Goal: Task Accomplishment & Management: Manage account settings

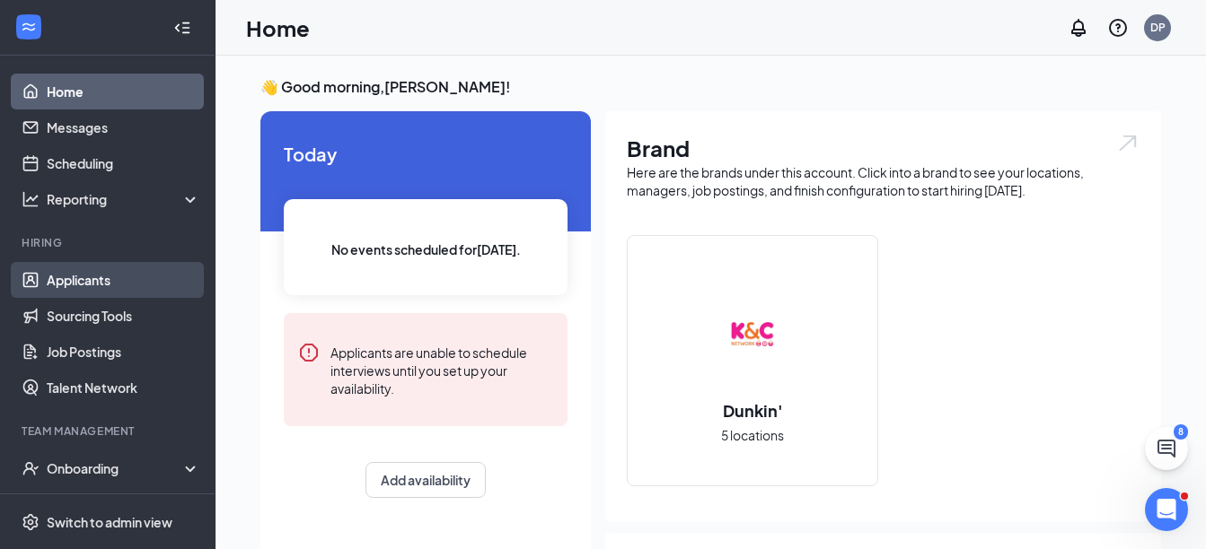
click at [90, 273] on link "Applicants" at bounding box center [124, 280] width 154 height 36
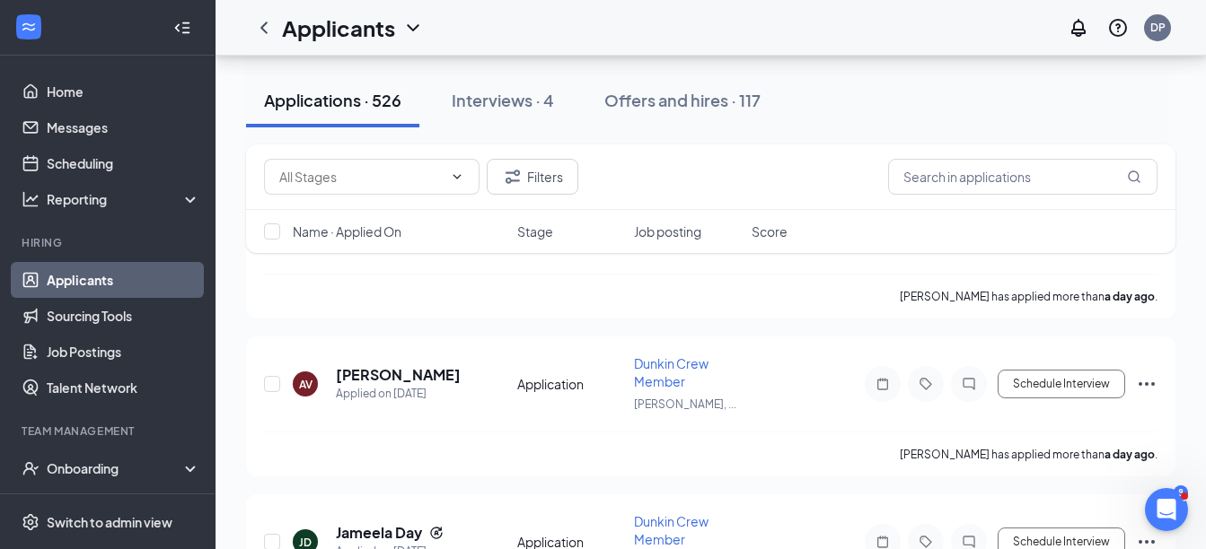
scroll to position [3322, 0]
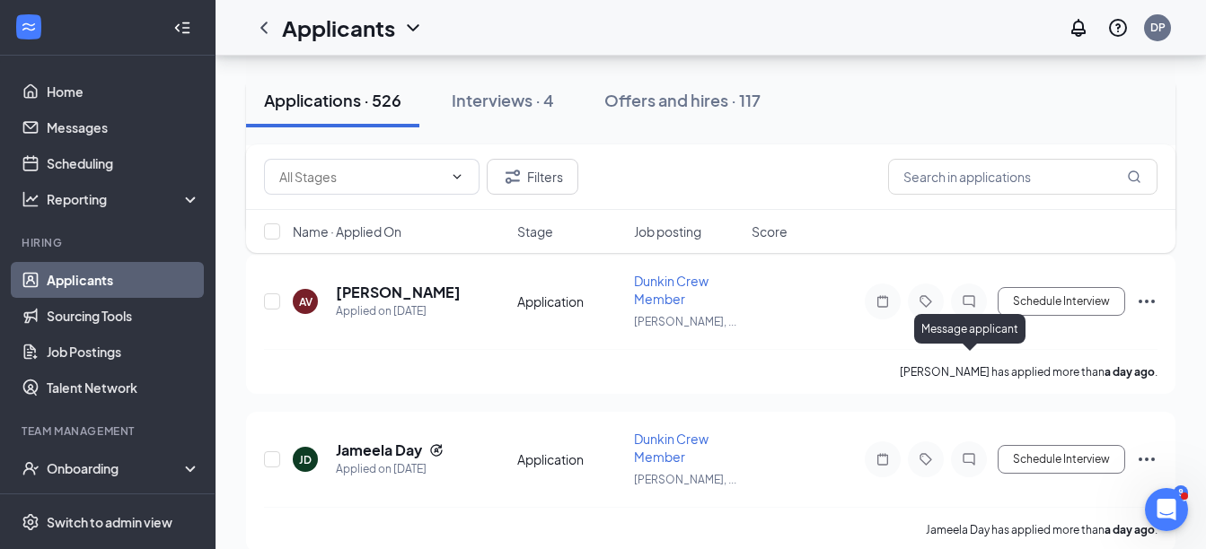
click at [969, 142] on icon "ChatInactive" at bounding box center [969, 134] width 22 height 14
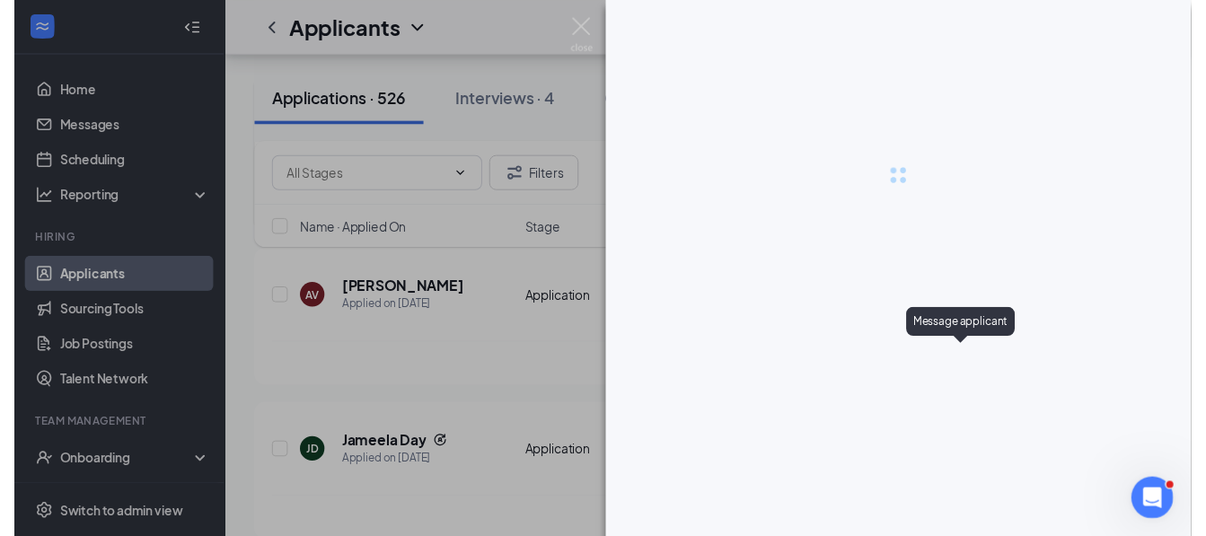
scroll to position [3114, 0]
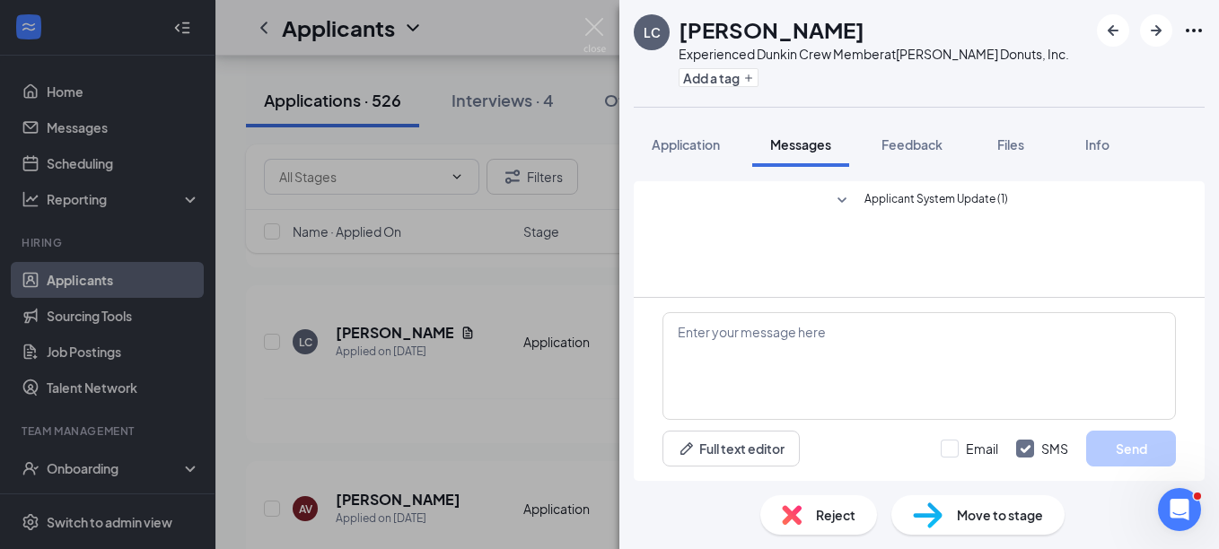
click at [1198, 33] on icon "Ellipses" at bounding box center [1194, 31] width 22 height 22
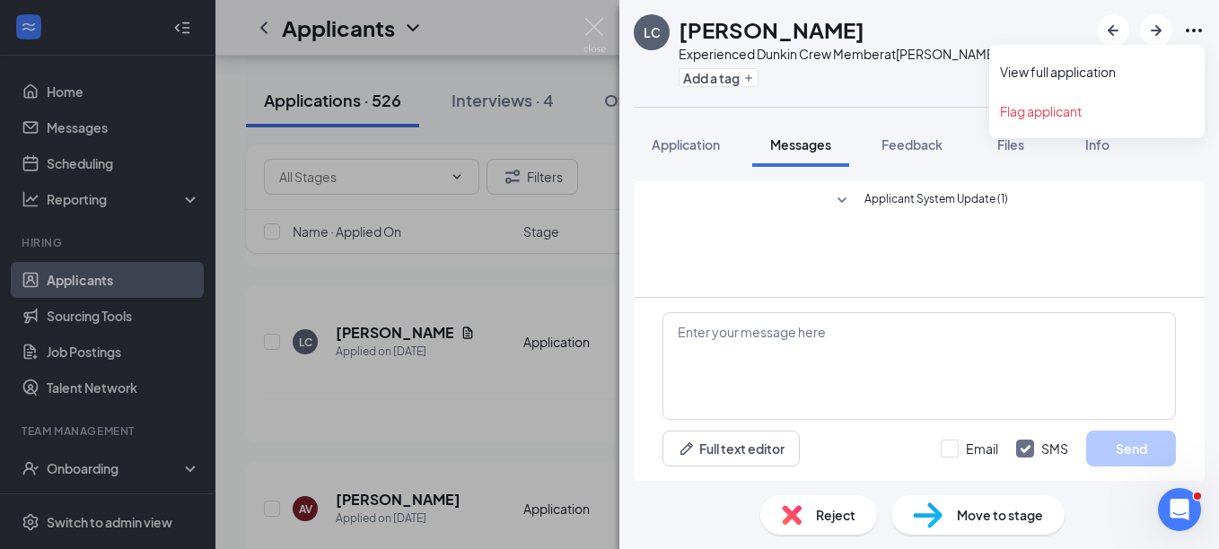
drag, startPoint x: 1198, startPoint y: 33, endPoint x: 720, endPoint y: 50, distance: 477.9
click at [1198, 34] on icon "Ellipses" at bounding box center [1194, 31] width 22 height 22
click at [591, 32] on img at bounding box center [595, 35] width 22 height 35
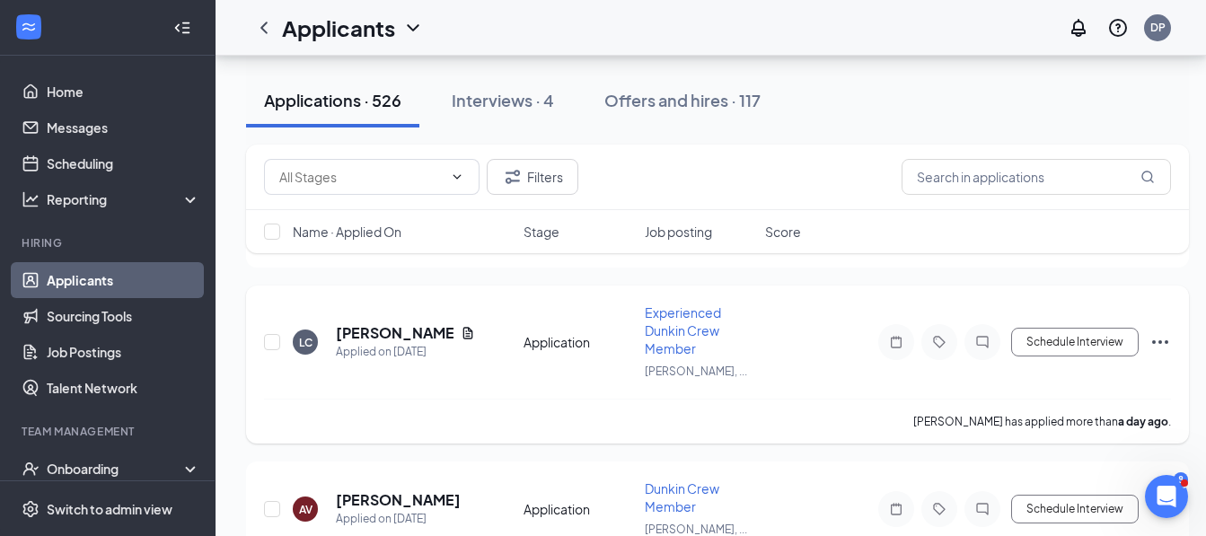
click at [1155, 335] on icon "Ellipses" at bounding box center [1160, 342] width 22 height 22
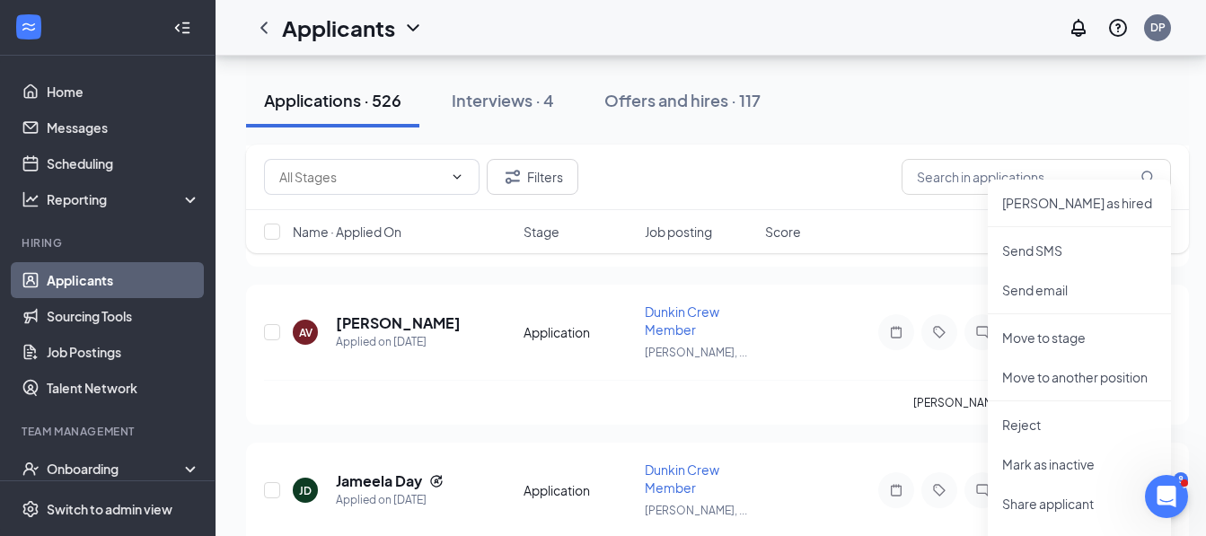
scroll to position [3294, 0]
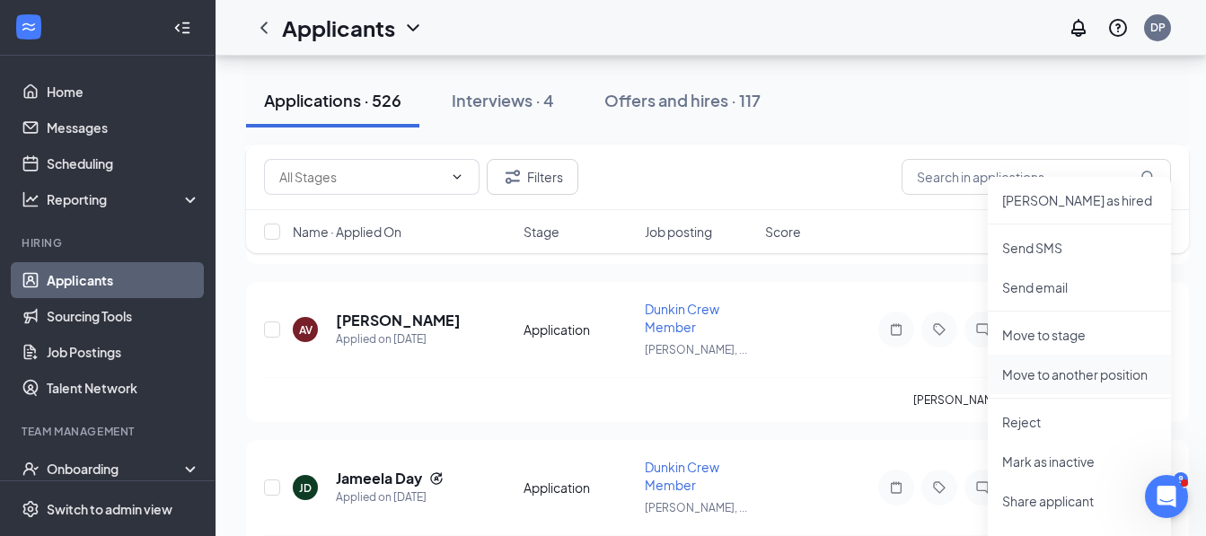
click at [1066, 376] on p "Move to another position" at bounding box center [1079, 374] width 154 height 18
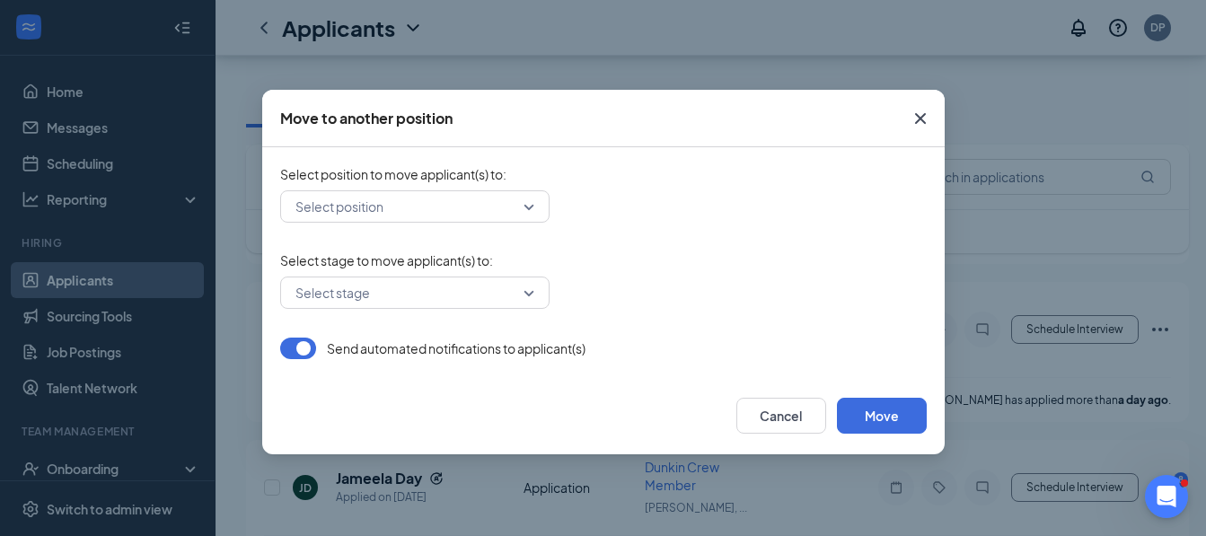
click at [533, 206] on div "Select position" at bounding box center [414, 206] width 269 height 32
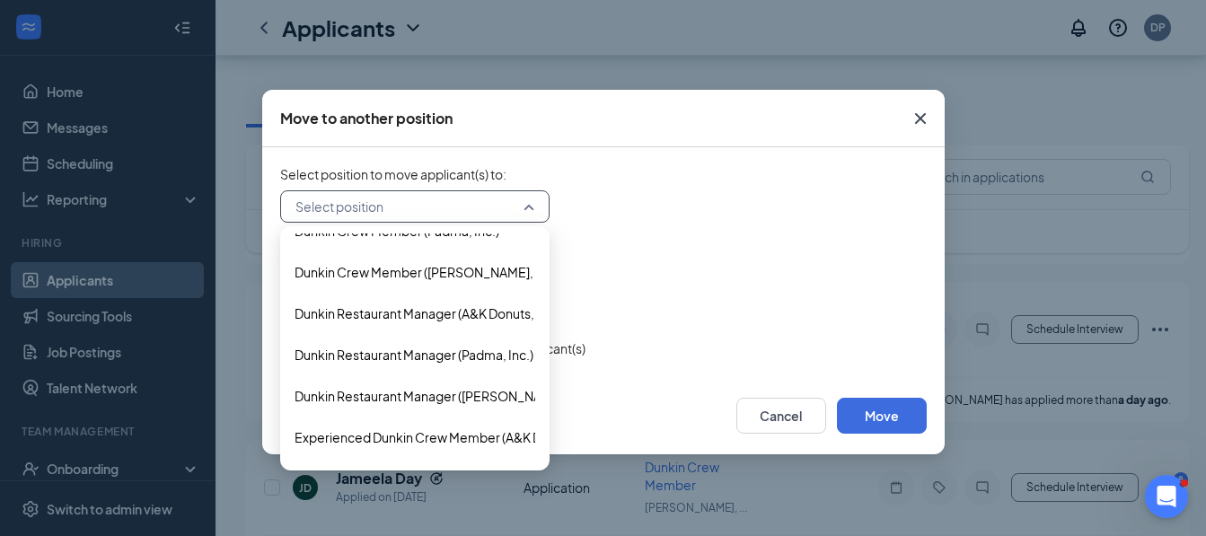
scroll to position [449, 0]
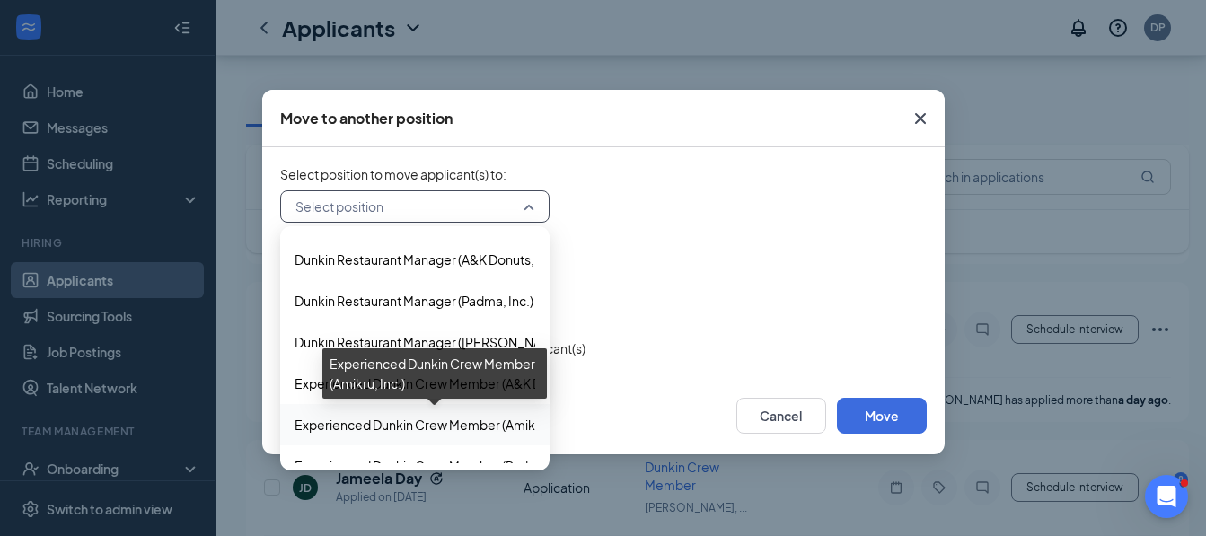
click at [452, 420] on span "Experienced Dunkin Crew Member (Amikru, Inc.)" at bounding box center [435, 425] width 283 height 20
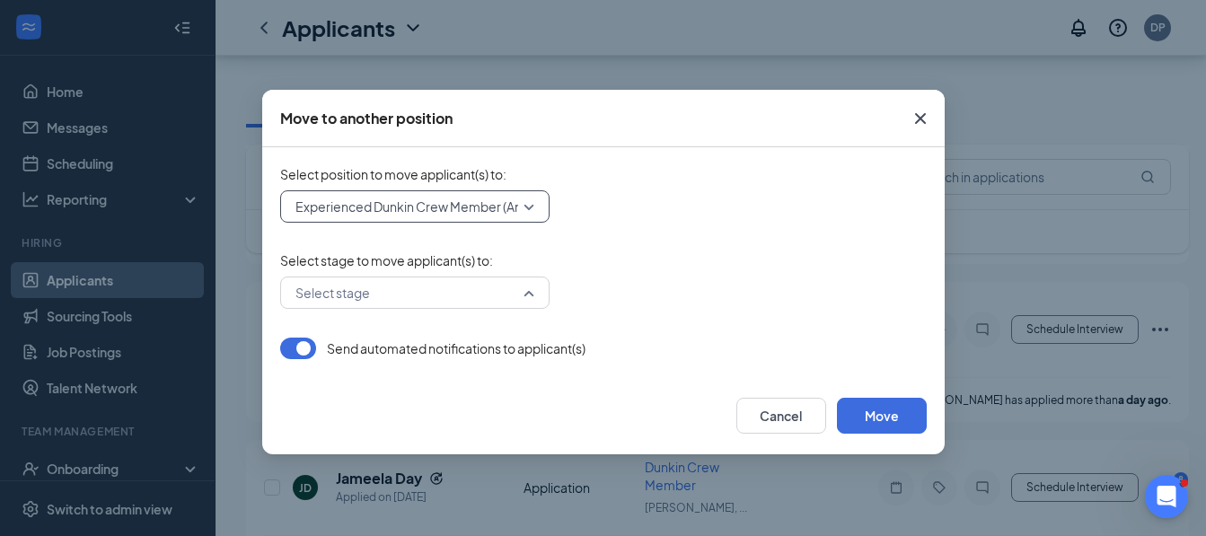
click at [522, 299] on input "search" at bounding box center [408, 292] width 235 height 31
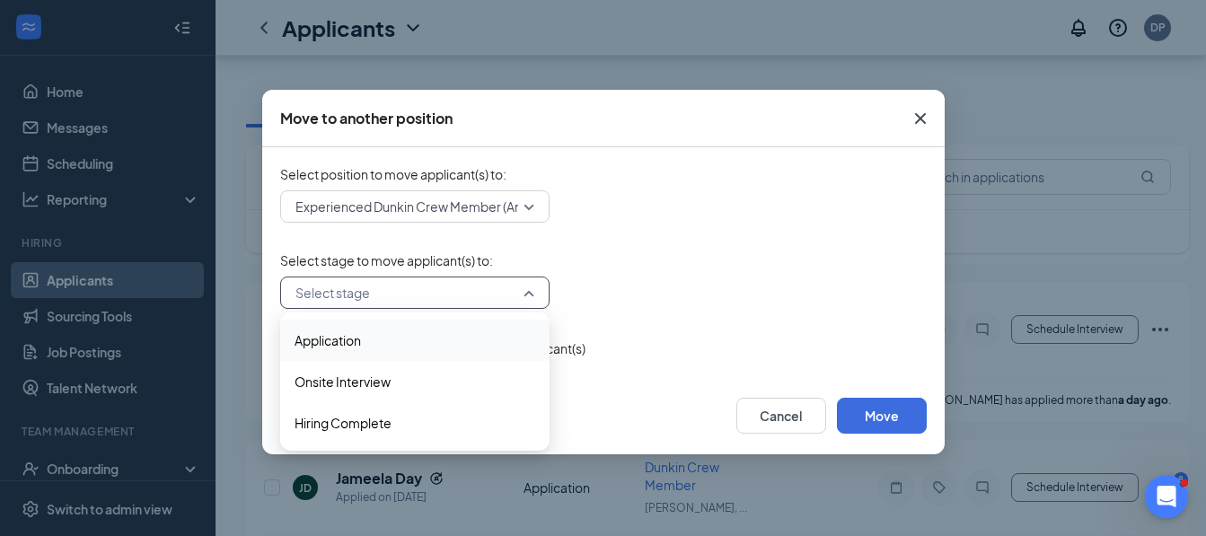
click at [451, 342] on span "Application" at bounding box center [414, 340] width 241 height 20
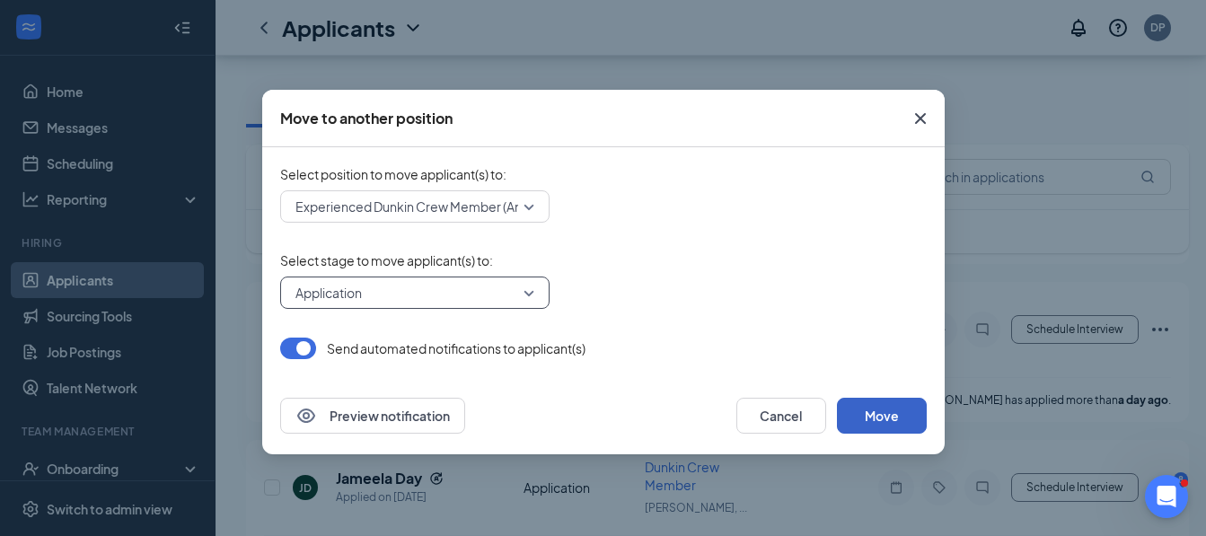
click at [891, 414] on button "Move" at bounding box center [882, 416] width 90 height 36
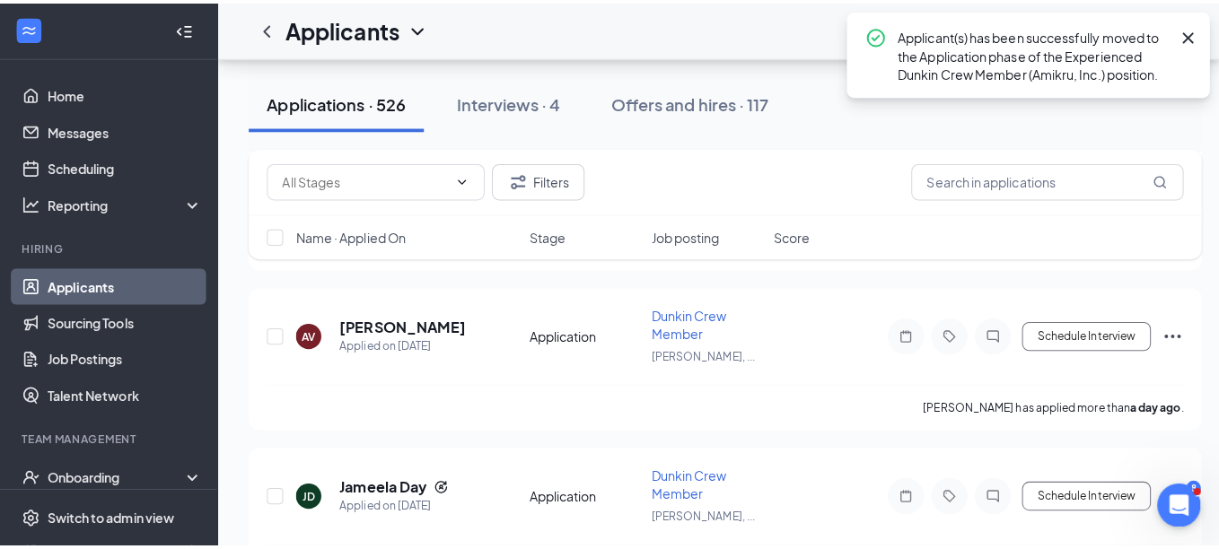
scroll to position [3114, 0]
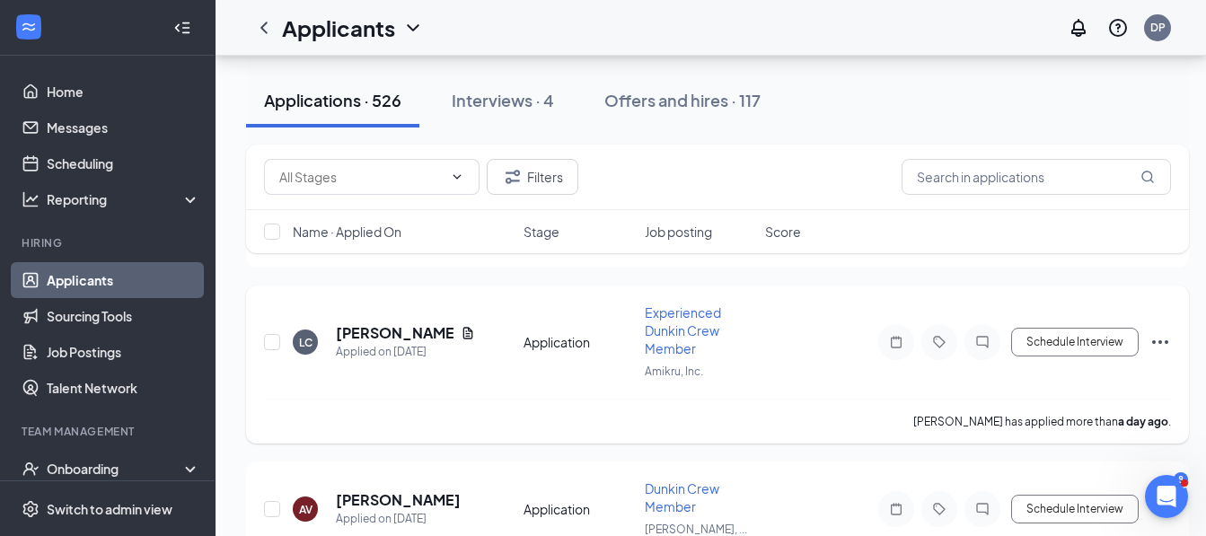
click at [461, 330] on icon "Document" at bounding box center [468, 333] width 14 height 14
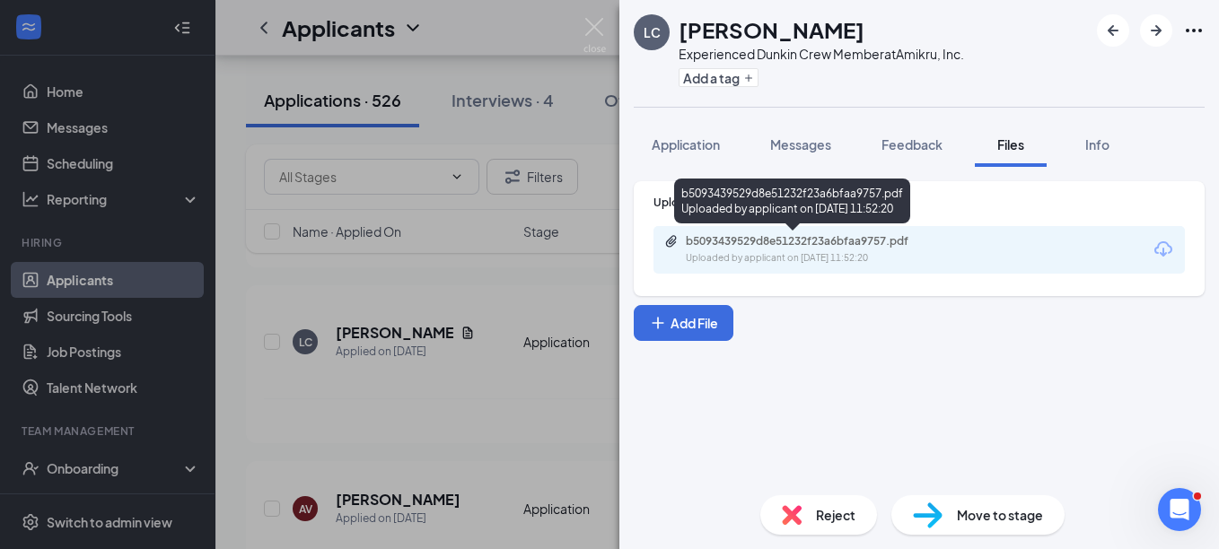
click at [751, 246] on div "b5093439529d8e51232f23a6bfaa9757.pdf" at bounding box center [811, 241] width 251 height 14
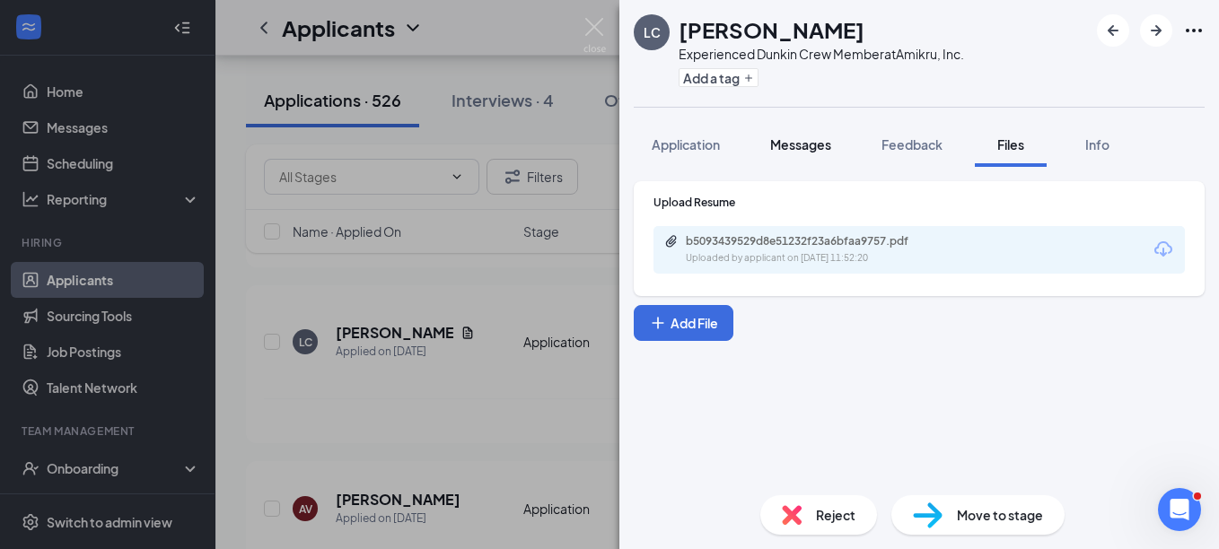
click at [803, 145] on span "Messages" at bounding box center [800, 144] width 61 height 16
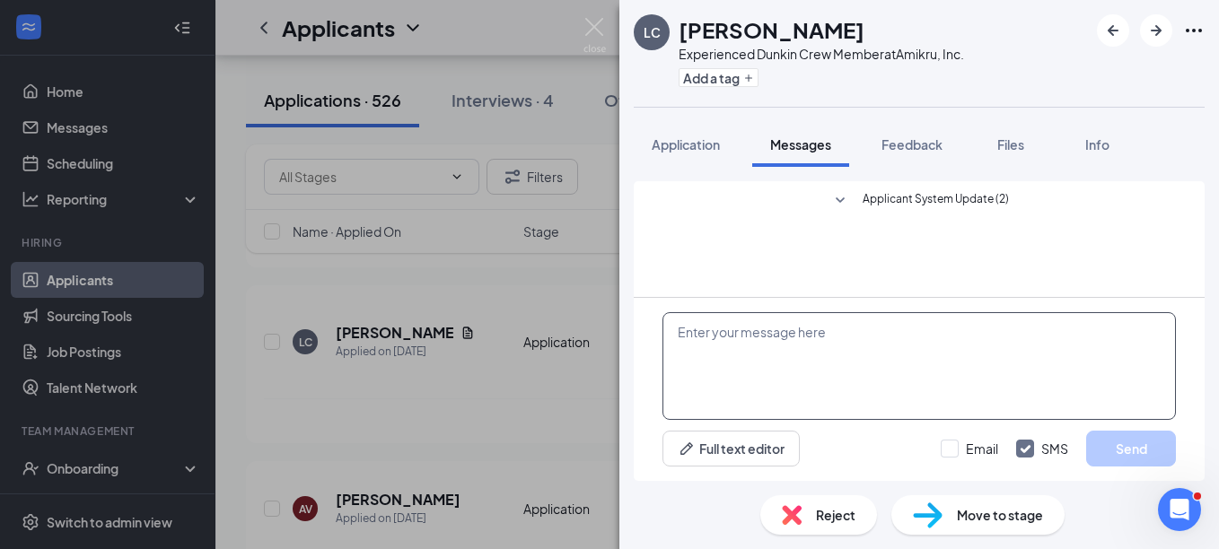
click at [762, 361] on textarea at bounding box center [919, 366] width 513 height 108
click at [848, 195] on icon "SmallChevronDown" at bounding box center [840, 201] width 22 height 22
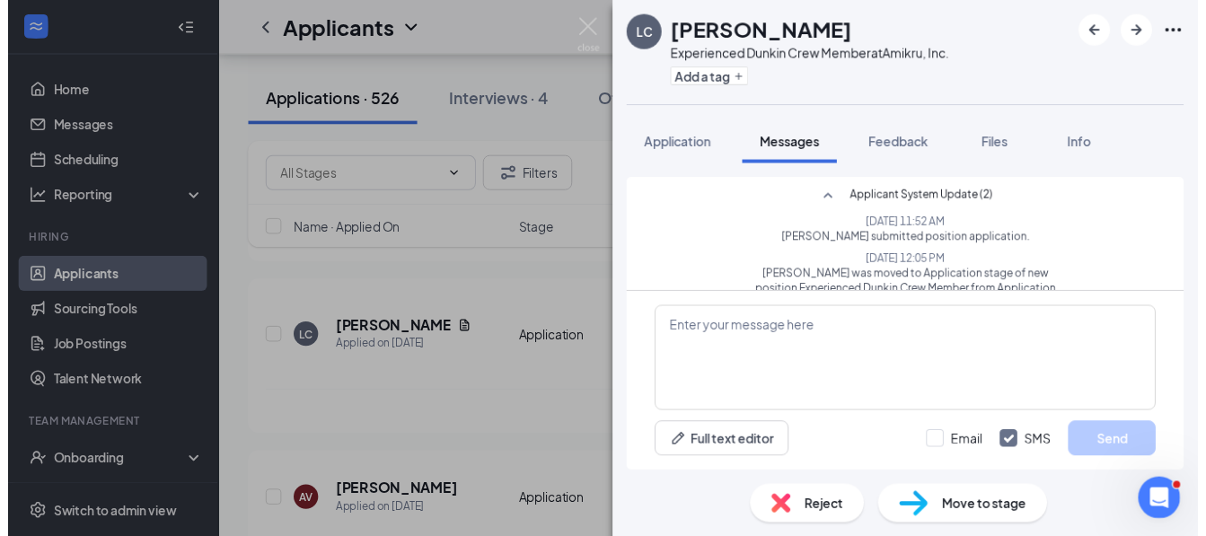
scroll to position [54, 0]
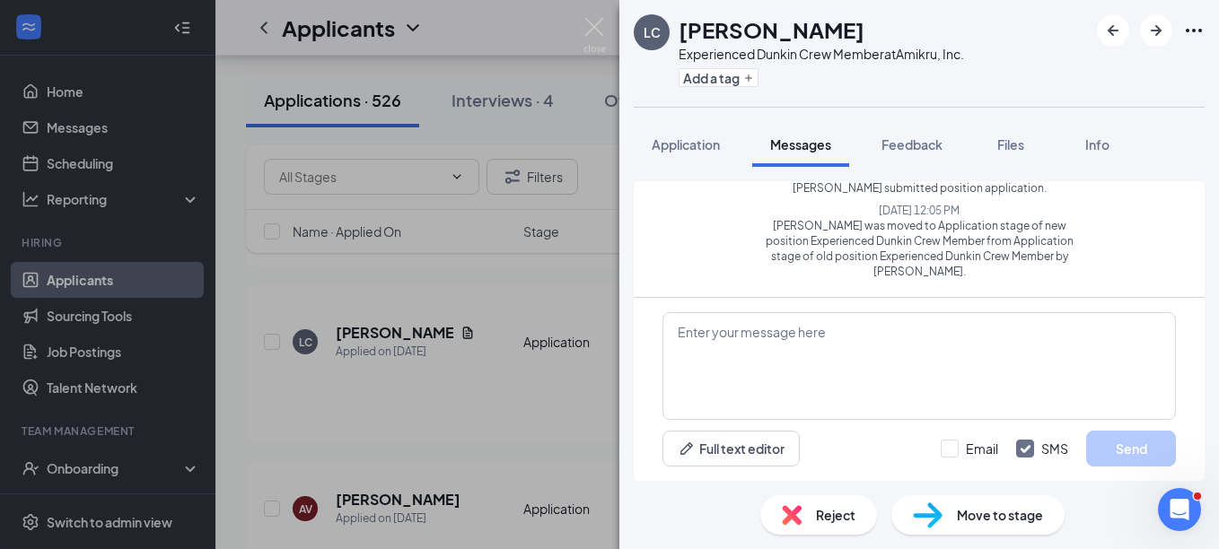
click at [817, 145] on span "Messages" at bounding box center [800, 144] width 61 height 16
click at [821, 348] on textarea at bounding box center [919, 366] width 513 height 108
click at [590, 36] on img at bounding box center [595, 35] width 22 height 35
